Goal: Download file/media

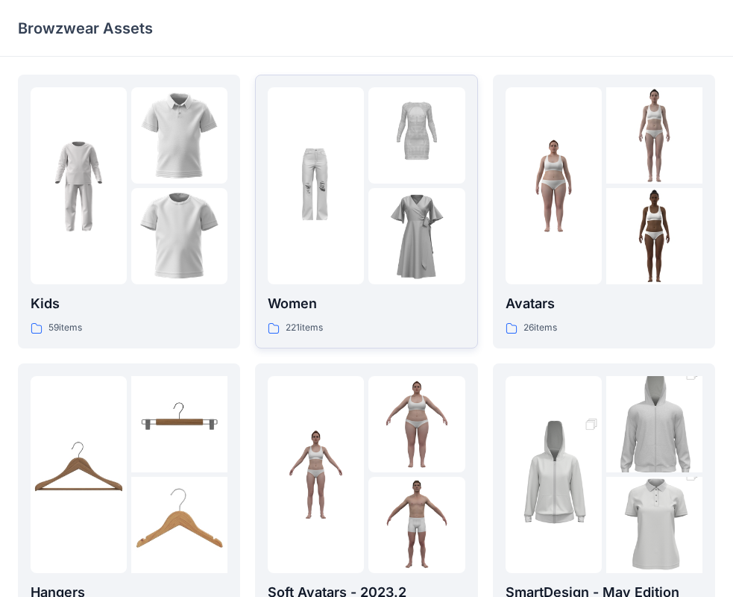
click at [377, 162] on div at bounding box center [416, 135] width 96 height 96
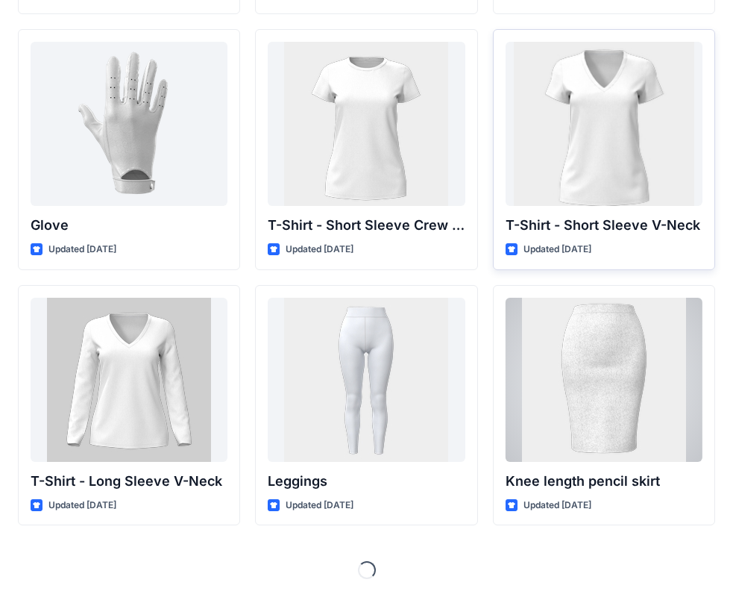
scroll to position [11721, 0]
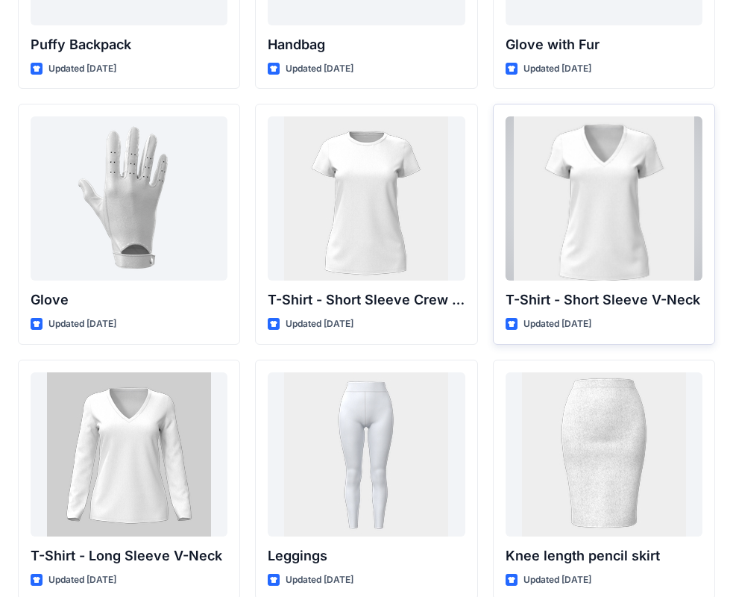
click at [588, 231] on div at bounding box center [604, 198] width 197 height 164
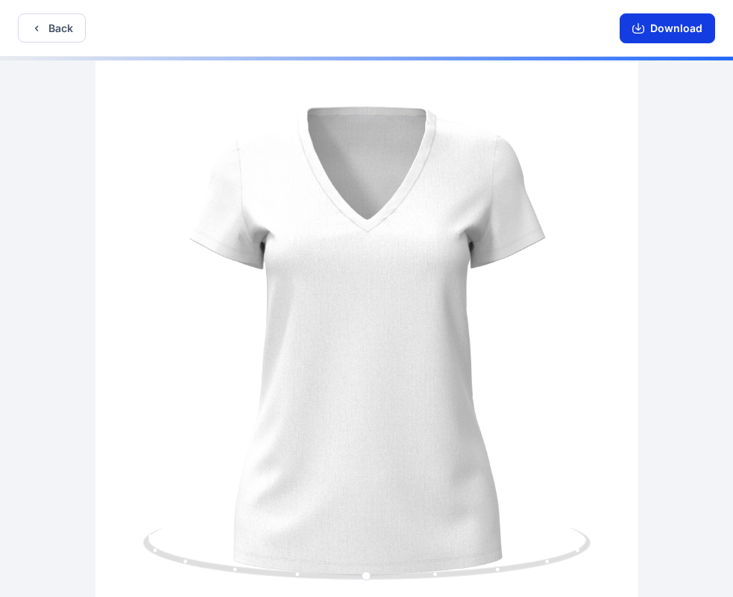
click at [669, 34] on button "Download" at bounding box center [667, 28] width 95 height 30
